Goal: Task Accomplishment & Management: Manage account settings

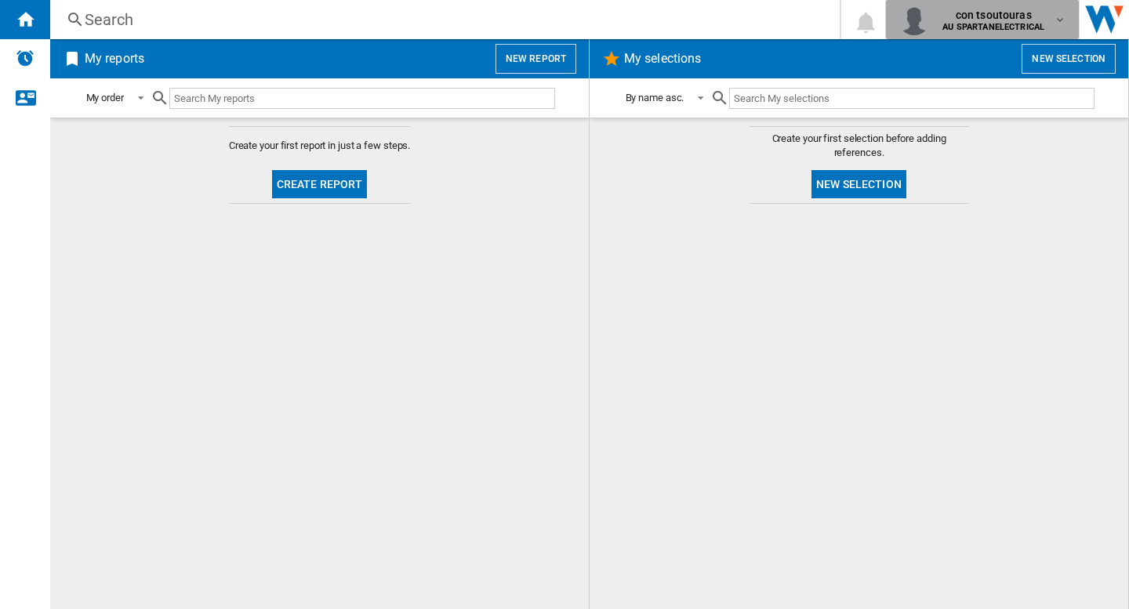
click at [975, 21] on span "con tsoutouras" at bounding box center [993, 15] width 102 height 16
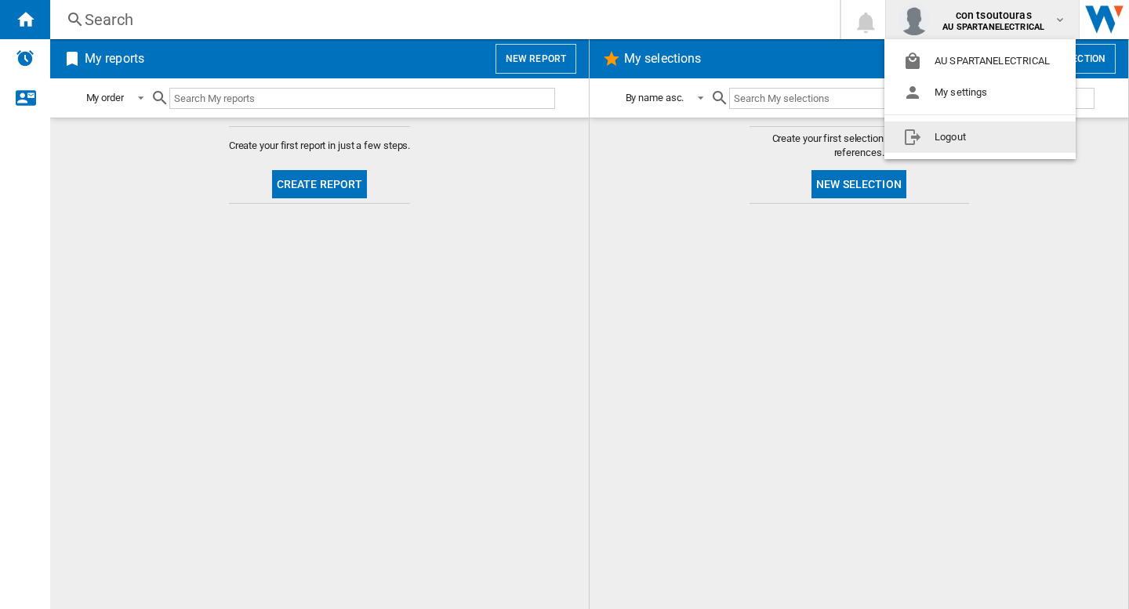
click at [975, 136] on button "Logout" at bounding box center [979, 137] width 191 height 31
